Goal: Navigation & Orientation: Find specific page/section

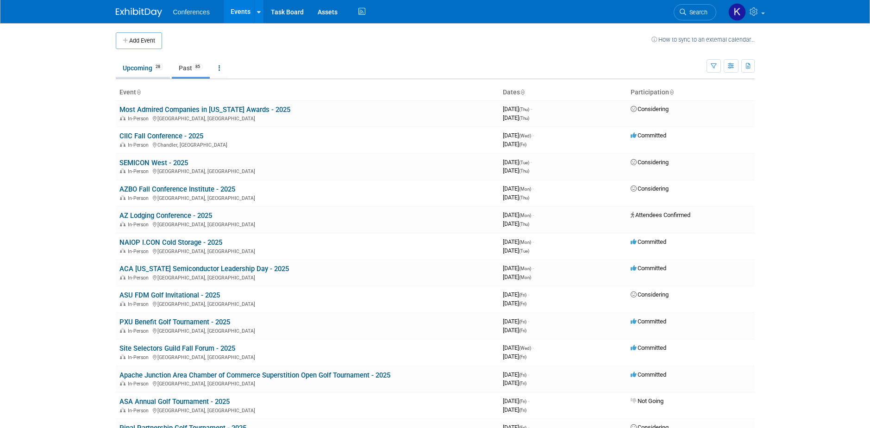
click at [145, 64] on link "Upcoming 28" at bounding box center [143, 68] width 54 height 18
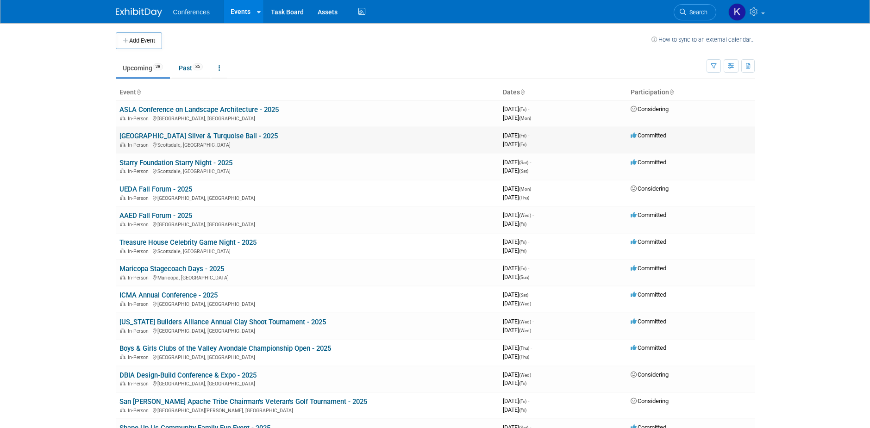
click at [260, 134] on link "[GEOGRAPHIC_DATA] Silver & Turquoise Ball - 2025" at bounding box center [198, 136] width 158 height 8
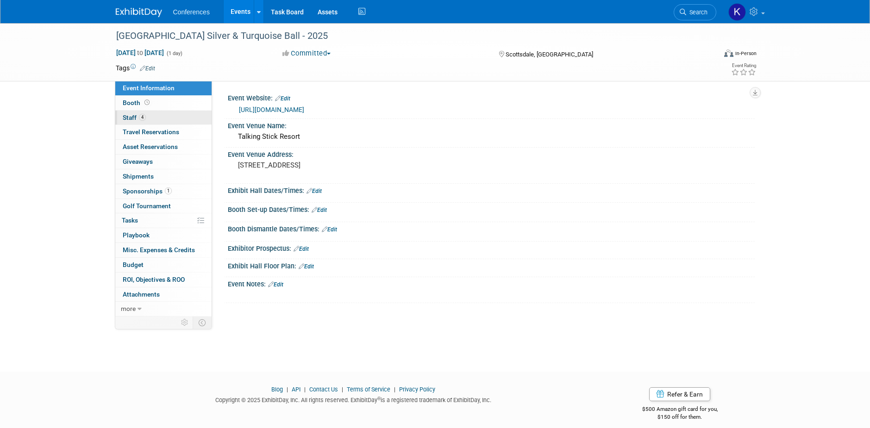
click at [135, 114] on span "Staff 4" at bounding box center [134, 117] width 23 height 7
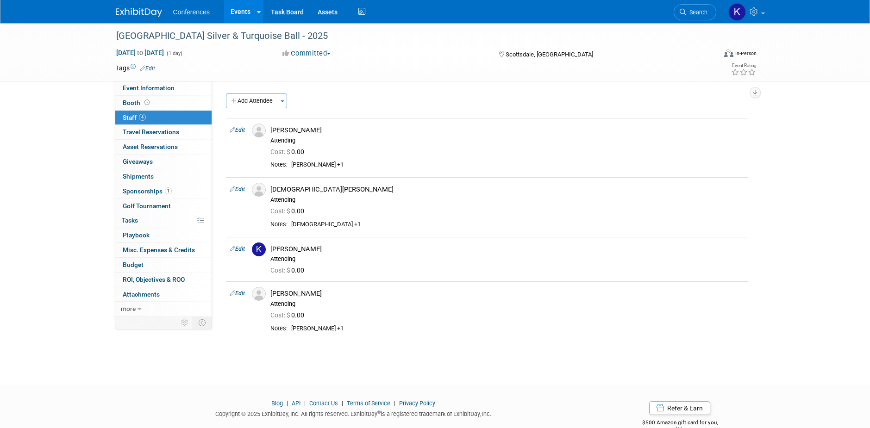
click at [149, 10] on img at bounding box center [139, 12] width 46 height 9
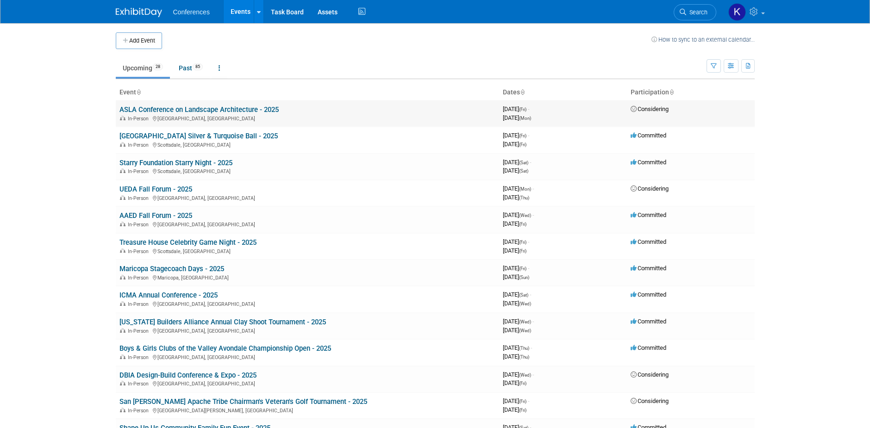
click at [236, 108] on link "ASLA Conference on Landscape Architecture - 2025" at bounding box center [198, 110] width 159 height 8
click at [217, 164] on link "Starry Foundation Starry Night - 2025" at bounding box center [175, 163] width 113 height 8
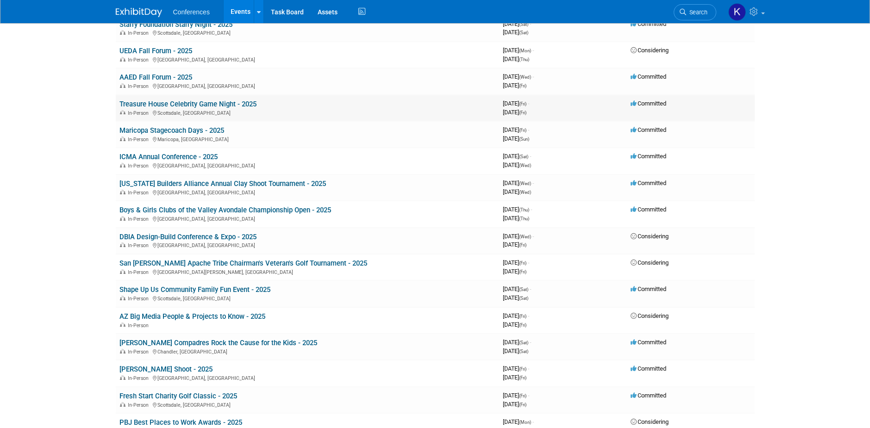
scroll to position [139, 0]
click at [217, 130] on link "Maricopa Stagecoach Days - 2025" at bounding box center [171, 130] width 105 height 8
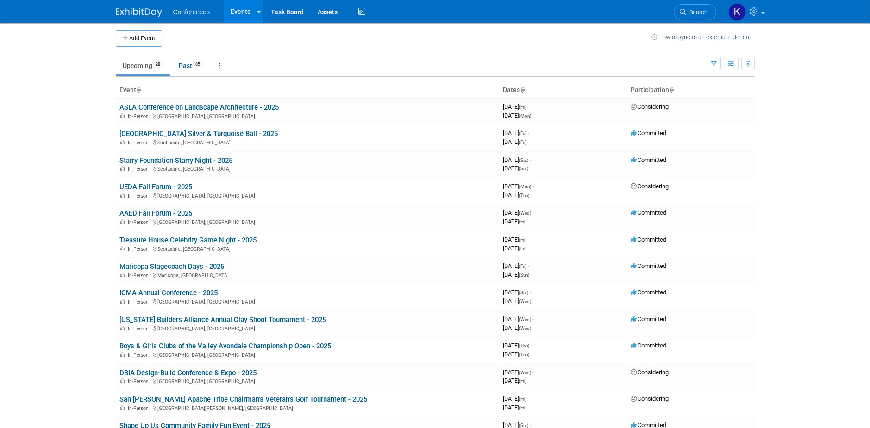
scroll to position [0, 0]
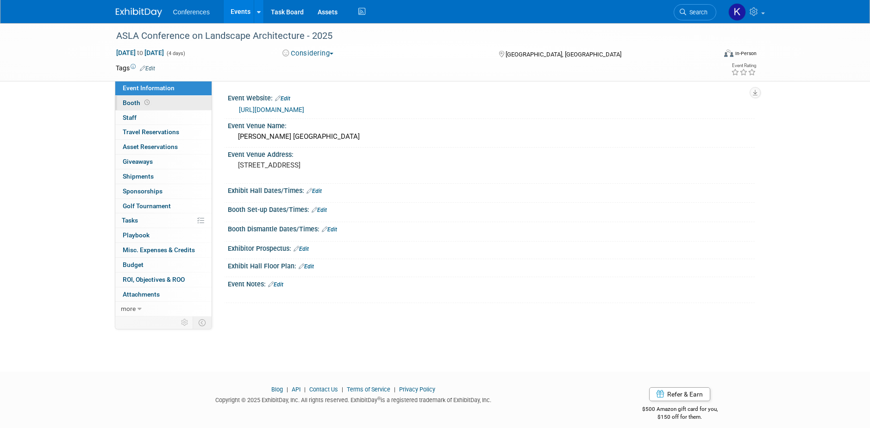
click at [136, 104] on span "Booth" at bounding box center [137, 102] width 29 height 7
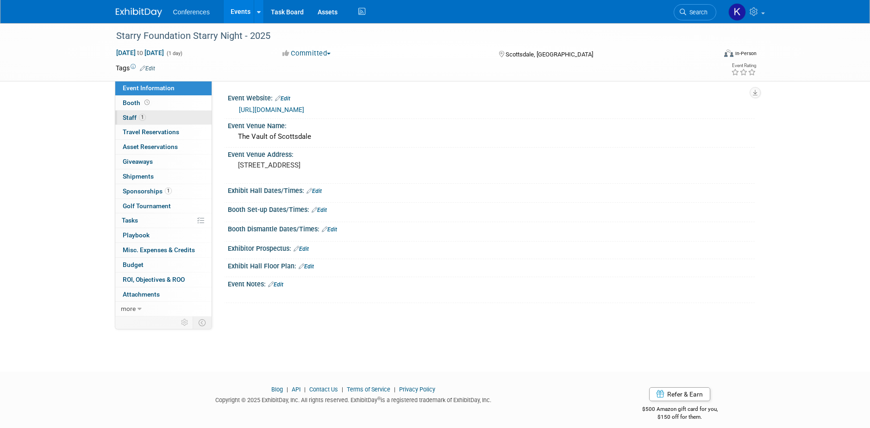
click at [145, 120] on span "Staff 1" at bounding box center [134, 117] width 23 height 7
